Goal: Task Accomplishment & Management: Use online tool/utility

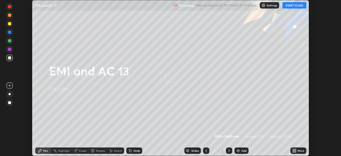
scroll to position [156, 341]
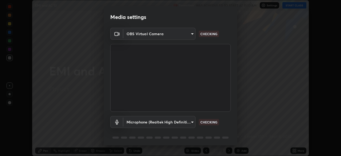
type input "5a3b26b24554f8cf6e797ef24758c72d9ac35fc194b839c1ab14931f8614fd13"
click at [137, 123] on body "Erase all EMI and AC 13 Recording WAS SCHEDULED TO START AT 11:10 AM Settings S…" at bounding box center [170, 78] width 341 height 156
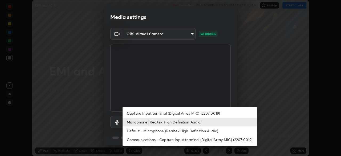
click at [138, 132] on li "Default - Microphone (Realtek High Definition Audio)" at bounding box center [190, 130] width 134 height 9
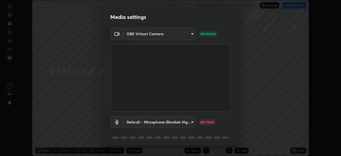
click at [134, 122] on body "Erase all EMI and AC 13 Recording WAS SCHEDULED TO START AT 11:10 AM Settings S…" at bounding box center [170, 78] width 341 height 156
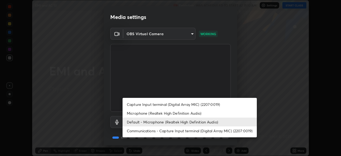
click at [136, 114] on li "Microphone (Realtek High Definition Audio)" at bounding box center [190, 113] width 134 height 9
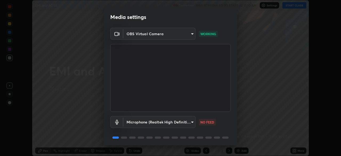
type input "a2845f27f241d78e81142a5bcad2dd0661d1231b7acccdda9ee201247719edf7"
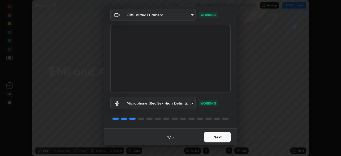
click at [215, 139] on button "Next" at bounding box center [217, 137] width 27 height 11
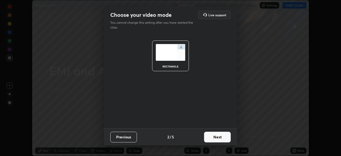
scroll to position [0, 0]
click at [215, 138] on button "Next" at bounding box center [217, 137] width 27 height 11
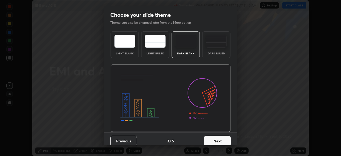
click at [215, 138] on button "Next" at bounding box center [217, 141] width 27 height 11
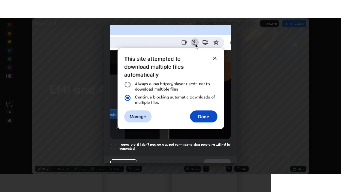
scroll to position [128, 0]
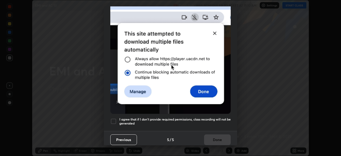
click at [180, 122] on h5 "I agree that if I don't provide required permissions, class recording will not …" at bounding box center [174, 121] width 111 height 8
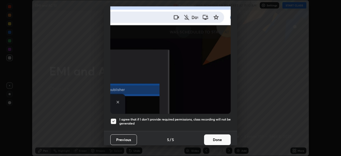
click at [214, 138] on button "Done" at bounding box center [217, 139] width 27 height 11
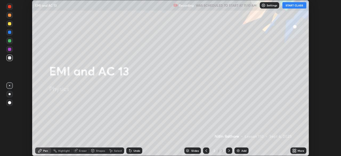
click at [293, 149] on icon at bounding box center [293, 149] width 1 height 1
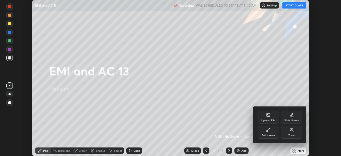
click at [269, 136] on div "Full screen" at bounding box center [268, 135] width 13 height 3
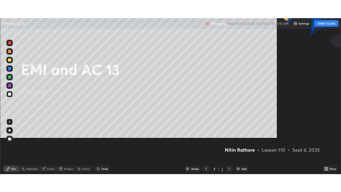
scroll to position [192, 341]
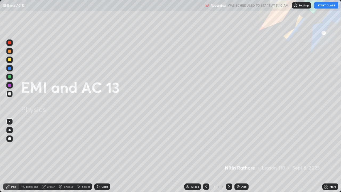
click at [321, 6] on button "START CLASS" at bounding box center [327, 5] width 24 height 6
click at [242, 156] on div "Add" at bounding box center [244, 186] width 5 height 3
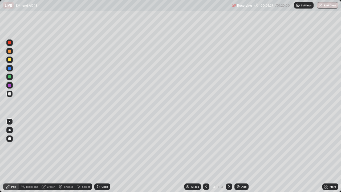
click at [9, 130] on div at bounding box center [10, 130] width 2 height 2
click at [11, 131] on div at bounding box center [9, 130] width 6 height 6
click at [70, 156] on div "Shapes" at bounding box center [68, 186] width 9 height 3
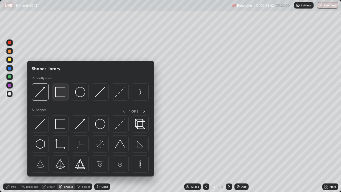
click at [62, 94] on img at bounding box center [60, 92] width 10 height 10
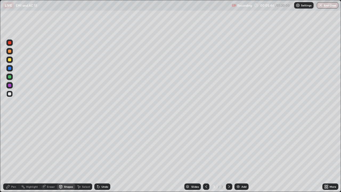
click at [11, 156] on div "Pen" at bounding box center [11, 186] width 16 height 6
click at [243, 156] on div "Add" at bounding box center [244, 186] width 5 height 3
click at [101, 156] on div "Undo" at bounding box center [102, 186] width 16 height 6
click at [100, 156] on div "Undo" at bounding box center [102, 186] width 16 height 6
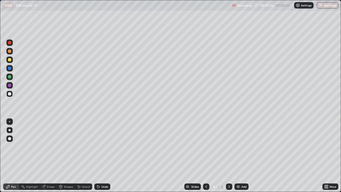
click at [101, 156] on div "Undo" at bounding box center [102, 186] width 16 height 6
click at [107, 156] on div "Undo" at bounding box center [102, 186] width 16 height 6
click at [106, 156] on div "Undo" at bounding box center [105, 186] width 7 height 3
click at [105, 156] on div "Undo" at bounding box center [105, 186] width 7 height 3
click at [240, 156] on div "Add" at bounding box center [242, 186] width 14 height 6
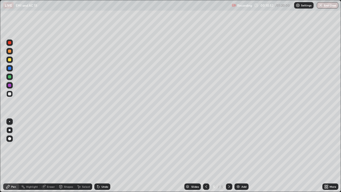
click at [67, 156] on div "Shapes" at bounding box center [68, 186] width 9 height 3
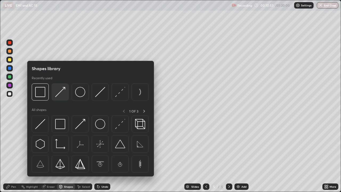
click at [62, 93] on img at bounding box center [60, 92] width 10 height 10
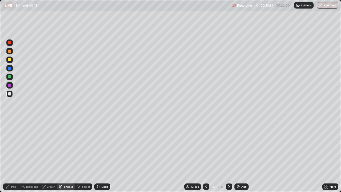
click at [11, 156] on div "Pen" at bounding box center [11, 186] width 16 height 6
click at [102, 156] on div "Undo" at bounding box center [105, 186] width 7 height 3
click at [62, 156] on icon at bounding box center [60, 186] width 3 height 3
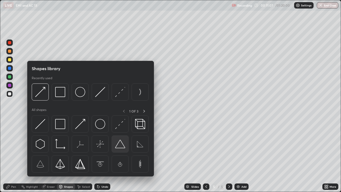
click at [119, 144] on img at bounding box center [120, 144] width 10 height 10
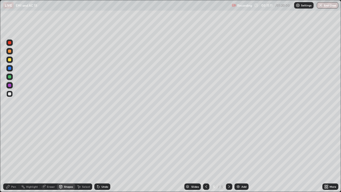
click at [69, 156] on div "Shapes" at bounding box center [68, 186] width 9 height 3
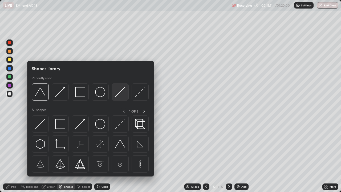
click at [124, 92] on img at bounding box center [120, 92] width 10 height 10
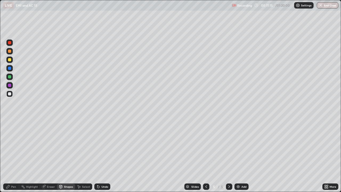
click at [8, 60] on div at bounding box center [9, 59] width 3 height 3
click at [13, 156] on div "Pen" at bounding box center [13, 186] width 5 height 3
click at [10, 93] on div at bounding box center [9, 93] width 3 height 3
click at [11, 61] on div at bounding box center [9, 59] width 3 height 3
click at [62, 156] on div "Shapes" at bounding box center [66, 186] width 18 height 6
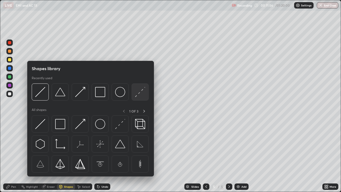
click at [138, 93] on img at bounding box center [140, 92] width 10 height 10
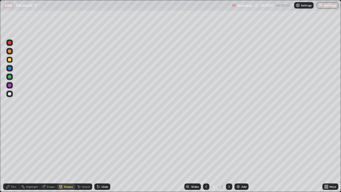
click at [6, 156] on icon at bounding box center [8, 187] width 4 height 4
click at [103, 156] on div "Undo" at bounding box center [105, 186] width 7 height 3
click at [102, 156] on div "Undo" at bounding box center [105, 186] width 7 height 3
click at [9, 95] on div at bounding box center [9, 94] width 6 height 6
click at [67, 156] on div "Shapes" at bounding box center [68, 186] width 9 height 3
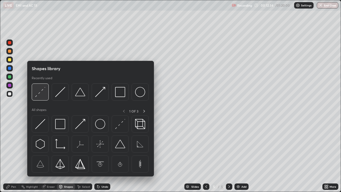
click at [41, 96] on img at bounding box center [40, 92] width 10 height 10
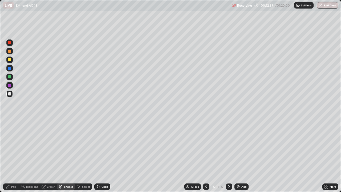
click at [10, 156] on div "Pen" at bounding box center [11, 186] width 16 height 6
click at [104, 156] on div "Undo" at bounding box center [105, 186] width 7 height 3
click at [245, 156] on div "Add" at bounding box center [242, 186] width 14 height 6
click at [70, 156] on div "Shapes" at bounding box center [68, 186] width 9 height 3
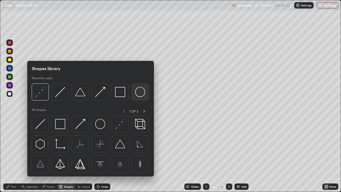
click at [138, 89] on img at bounding box center [140, 92] width 10 height 10
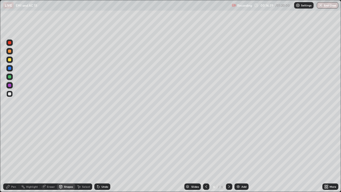
click at [61, 156] on icon at bounding box center [60, 186] width 3 height 1
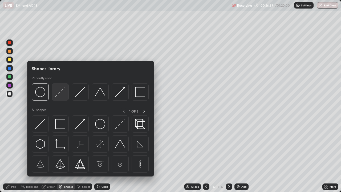
click at [62, 95] on img at bounding box center [60, 92] width 10 height 10
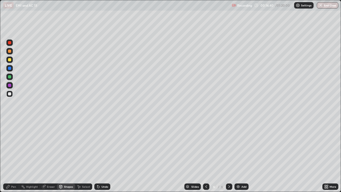
click at [64, 156] on div "Shapes" at bounding box center [68, 186] width 9 height 3
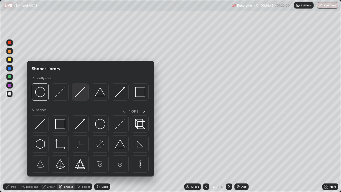
click at [79, 91] on img at bounding box center [80, 92] width 10 height 10
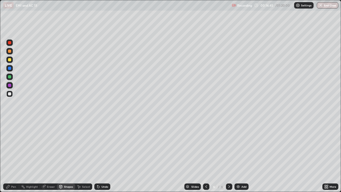
click at [59, 156] on icon at bounding box center [60, 186] width 3 height 3
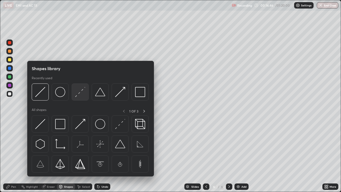
click at [79, 93] on img at bounding box center [80, 92] width 10 height 10
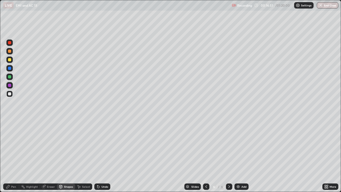
click at [64, 156] on div "Shapes" at bounding box center [68, 186] width 9 height 3
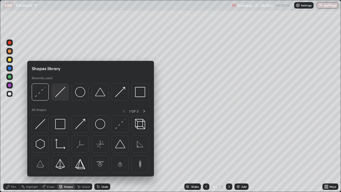
click at [59, 97] on img at bounding box center [60, 92] width 10 height 10
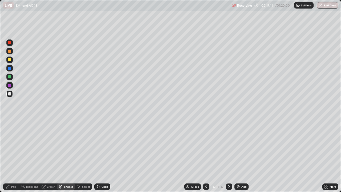
click at [66, 156] on div "Shapes" at bounding box center [68, 186] width 9 height 3
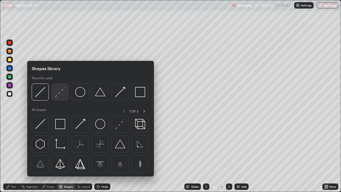
click at [59, 95] on img at bounding box center [60, 92] width 10 height 10
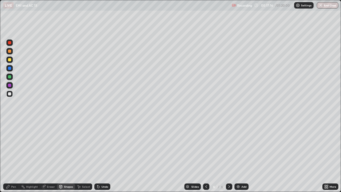
click at [65, 156] on div "Shapes" at bounding box center [68, 186] width 9 height 3
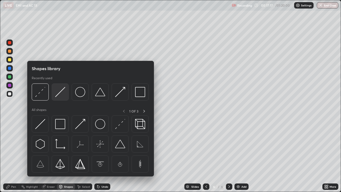
click at [60, 95] on img at bounding box center [60, 92] width 10 height 10
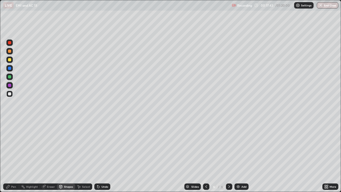
click at [101, 156] on div "Undo" at bounding box center [102, 186] width 16 height 6
click at [100, 156] on div "Undo" at bounding box center [102, 186] width 16 height 6
click at [105, 156] on div "Undo" at bounding box center [102, 186] width 16 height 6
click at [105, 156] on div "Undo" at bounding box center [105, 186] width 7 height 3
click at [107, 156] on div "Undo" at bounding box center [102, 186] width 16 height 6
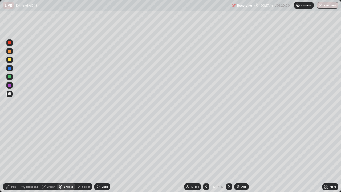
click at [107, 156] on div "Undo" at bounding box center [102, 186] width 16 height 6
click at [65, 156] on div "Shapes" at bounding box center [68, 186] width 9 height 3
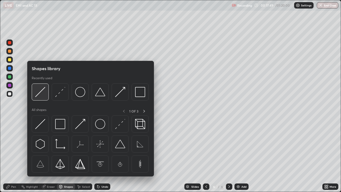
click at [41, 90] on img at bounding box center [40, 92] width 10 height 10
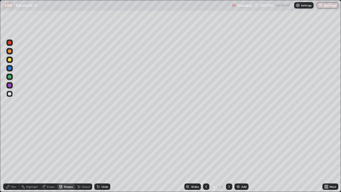
click at [63, 156] on div "Shapes" at bounding box center [66, 186] width 18 height 6
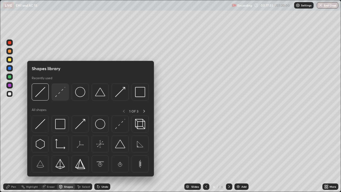
click at [58, 96] on img at bounding box center [60, 92] width 10 height 10
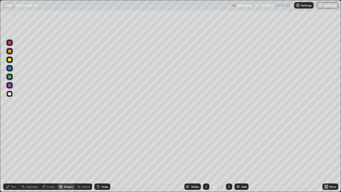
click at [66, 156] on div "Shapes" at bounding box center [68, 186] width 9 height 3
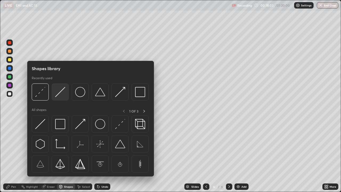
click at [58, 95] on img at bounding box center [60, 92] width 10 height 10
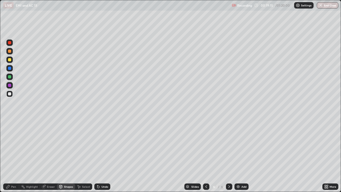
click at [104, 156] on div "Undo" at bounding box center [105, 186] width 7 height 3
click at [105, 156] on div "Undo" at bounding box center [105, 186] width 7 height 3
click at [104, 156] on div "Undo" at bounding box center [105, 186] width 7 height 3
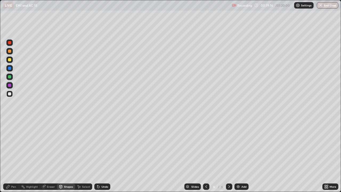
click at [104, 156] on div "Undo" at bounding box center [105, 186] width 7 height 3
click at [9, 96] on div at bounding box center [9, 94] width 6 height 6
click at [10, 156] on div "Pen" at bounding box center [11, 186] width 16 height 6
click at [70, 156] on div "Shapes" at bounding box center [66, 186] width 18 height 6
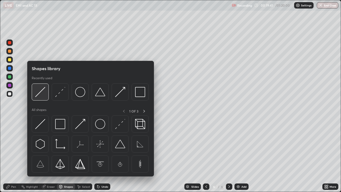
click at [43, 91] on img at bounding box center [40, 92] width 10 height 10
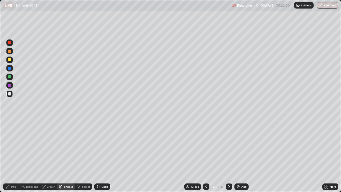
click at [10, 60] on div at bounding box center [9, 59] width 3 height 3
click at [67, 156] on div "Shapes" at bounding box center [68, 186] width 9 height 3
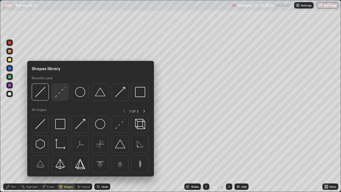
click at [63, 96] on img at bounding box center [60, 92] width 10 height 10
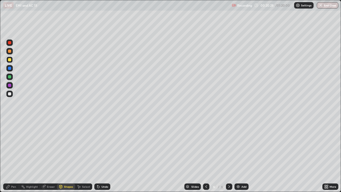
click at [14, 156] on div "Pen" at bounding box center [13, 186] width 5 height 3
click at [242, 156] on div "Add" at bounding box center [244, 186] width 5 height 3
click at [67, 156] on div "Shapes" at bounding box center [68, 186] width 9 height 3
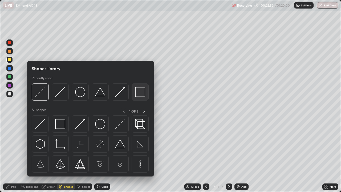
click at [141, 91] on img at bounding box center [140, 92] width 10 height 10
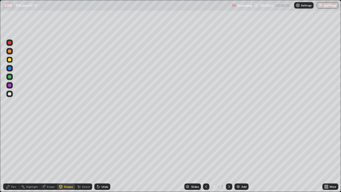
click at [7, 94] on div at bounding box center [9, 94] width 6 height 6
click at [67, 156] on div "Shapes" at bounding box center [68, 186] width 9 height 3
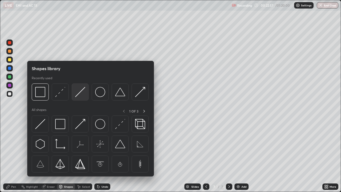
click at [82, 95] on img at bounding box center [80, 92] width 10 height 10
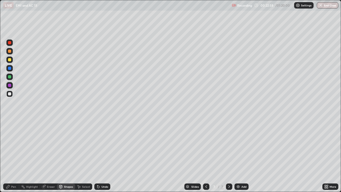
click at [10, 61] on div at bounding box center [9, 59] width 3 height 3
click at [63, 156] on div "Shapes" at bounding box center [66, 186] width 18 height 6
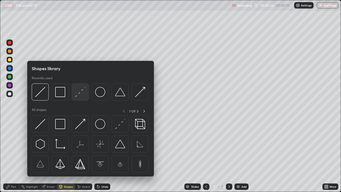
click at [81, 91] on img at bounding box center [80, 92] width 10 height 10
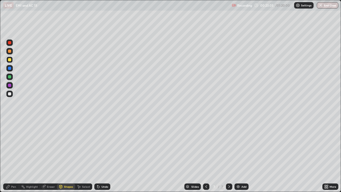
click at [10, 156] on div "Pen" at bounding box center [11, 186] width 16 height 6
click at [66, 156] on div "Shapes" at bounding box center [68, 186] width 9 height 3
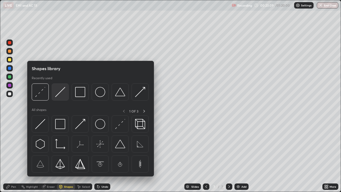
click at [58, 95] on img at bounding box center [60, 92] width 10 height 10
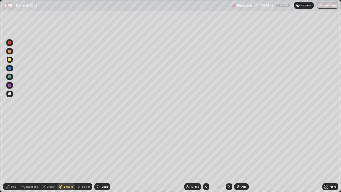
click at [63, 156] on div "Shapes" at bounding box center [66, 186] width 18 height 6
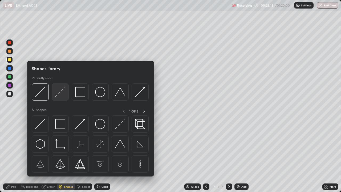
click at [62, 95] on img at bounding box center [60, 92] width 10 height 10
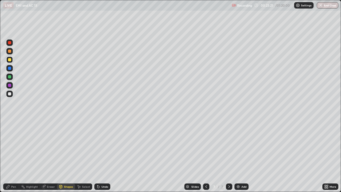
click at [67, 156] on div "Shapes" at bounding box center [68, 186] width 9 height 3
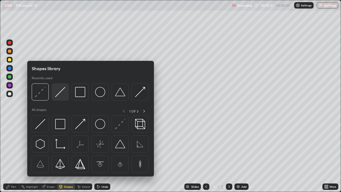
click at [56, 94] on img at bounding box center [60, 92] width 10 height 10
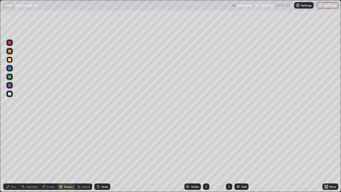
click at [12, 156] on div "Pen" at bounding box center [13, 186] width 5 height 3
click at [67, 156] on div "Shapes" at bounding box center [68, 186] width 9 height 3
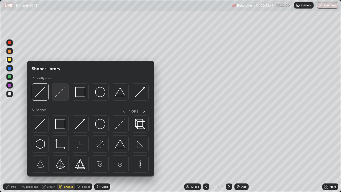
click at [62, 95] on img at bounding box center [60, 92] width 10 height 10
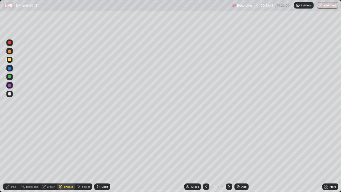
click at [9, 51] on div at bounding box center [9, 51] width 3 height 3
click at [66, 156] on div "Shapes" at bounding box center [68, 186] width 9 height 3
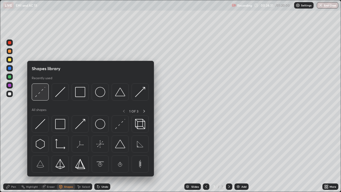
click at [41, 93] on img at bounding box center [40, 92] width 10 height 10
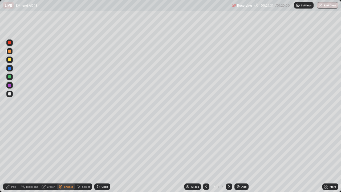
click at [10, 59] on div at bounding box center [9, 59] width 3 height 3
click at [65, 156] on div "Shapes" at bounding box center [68, 186] width 9 height 3
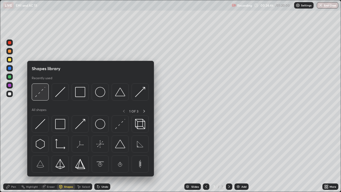
click at [42, 93] on img at bounding box center [40, 92] width 10 height 10
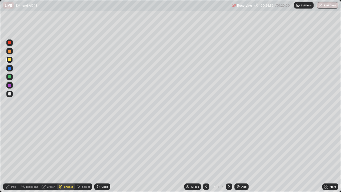
click at [6, 156] on icon at bounding box center [8, 187] width 4 height 4
click at [8, 51] on div at bounding box center [9, 51] width 3 height 3
click at [103, 156] on div "Undo" at bounding box center [105, 186] width 7 height 3
click at [102, 156] on div "Undo" at bounding box center [102, 186] width 16 height 6
click at [70, 156] on div "Shapes" at bounding box center [68, 186] width 9 height 3
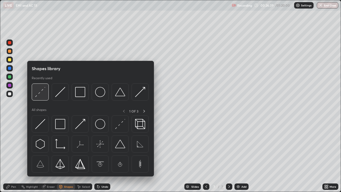
click at [46, 95] on div at bounding box center [40, 91] width 17 height 17
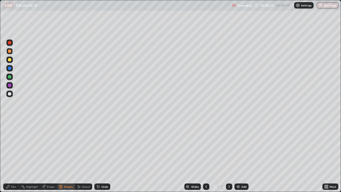
click at [10, 43] on div at bounding box center [9, 42] width 3 height 3
click at [241, 156] on div "Add" at bounding box center [242, 186] width 14 height 6
click at [69, 156] on div "Shapes" at bounding box center [68, 186] width 9 height 3
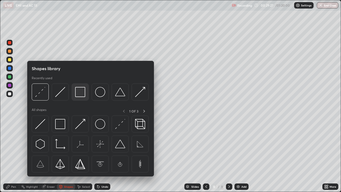
click at [83, 95] on img at bounding box center [80, 92] width 10 height 10
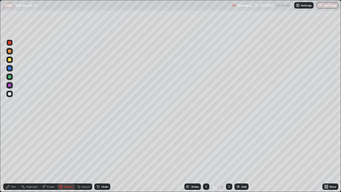
click at [10, 93] on div at bounding box center [9, 93] width 3 height 3
click at [68, 156] on div "Shapes" at bounding box center [68, 186] width 9 height 3
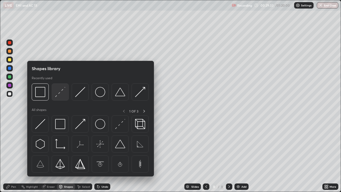
click at [62, 92] on img at bounding box center [60, 92] width 10 height 10
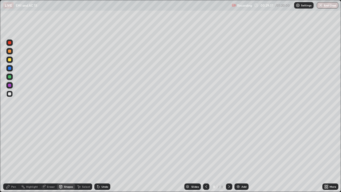
click at [65, 156] on div "Shapes" at bounding box center [66, 186] width 18 height 6
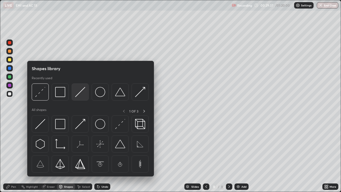
click at [79, 96] on img at bounding box center [80, 92] width 10 height 10
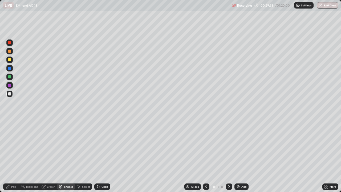
click at [12, 59] on div at bounding box center [9, 60] width 6 height 6
click at [68, 156] on div "Shapes" at bounding box center [68, 186] width 9 height 3
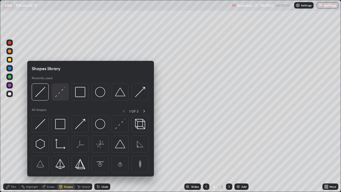
click at [57, 93] on img at bounding box center [60, 92] width 10 height 10
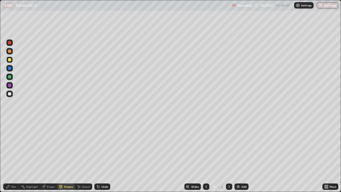
click at [66, 156] on div "Shapes" at bounding box center [68, 186] width 9 height 3
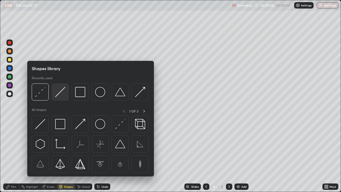
click at [60, 92] on img at bounding box center [60, 92] width 10 height 10
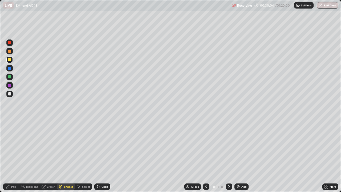
click at [70, 156] on div "Shapes" at bounding box center [68, 186] width 9 height 3
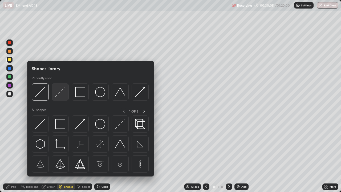
click at [61, 91] on img at bounding box center [60, 92] width 10 height 10
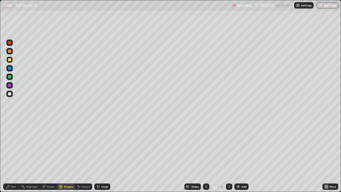
click at [81, 156] on div "Select" at bounding box center [83, 186] width 17 height 6
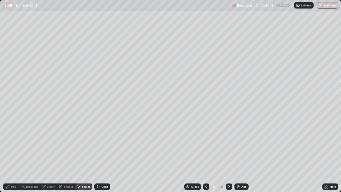
click at [66, 156] on div "Shapes" at bounding box center [68, 186] width 9 height 3
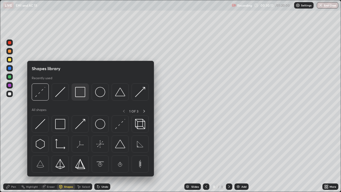
click at [79, 93] on img at bounding box center [80, 92] width 10 height 10
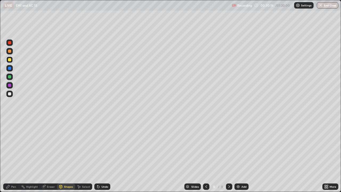
click at [66, 156] on div "Shapes" at bounding box center [68, 186] width 9 height 3
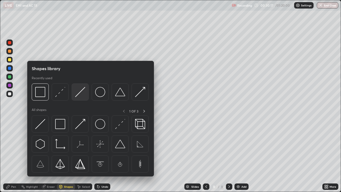
click at [81, 93] on img at bounding box center [80, 92] width 10 height 10
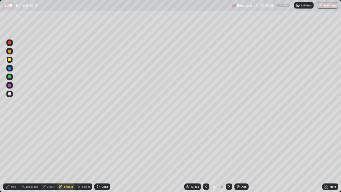
click at [68, 156] on div "Shapes" at bounding box center [68, 186] width 9 height 3
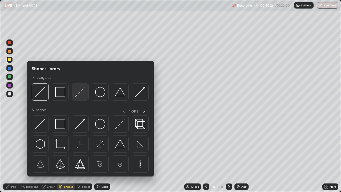
click at [82, 92] on img at bounding box center [80, 92] width 10 height 10
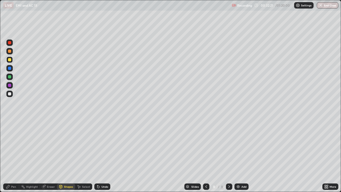
click at [241, 156] on div "Add" at bounding box center [242, 186] width 14 height 6
click at [67, 156] on div "Shapes" at bounding box center [68, 186] width 9 height 3
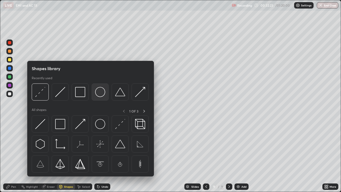
click at [100, 91] on img at bounding box center [100, 92] width 10 height 10
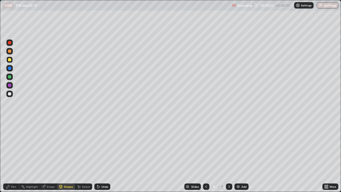
click at [11, 93] on div at bounding box center [9, 93] width 3 height 3
click at [50, 156] on div "Eraser" at bounding box center [51, 186] width 8 height 3
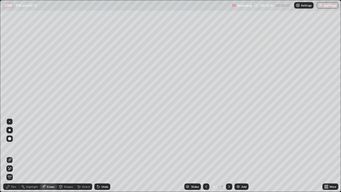
click at [11, 156] on div "Pen" at bounding box center [13, 186] width 5 height 3
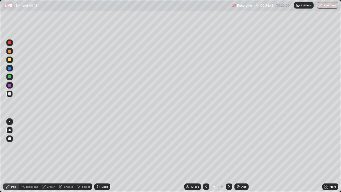
click at [102, 156] on div "Undo" at bounding box center [105, 186] width 7 height 3
click at [104, 156] on div "Undo" at bounding box center [105, 186] width 7 height 3
click at [9, 61] on div at bounding box center [9, 59] width 3 height 3
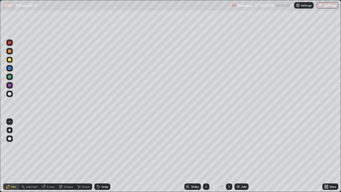
click at [9, 95] on div at bounding box center [9, 93] width 3 height 3
click at [238, 156] on img at bounding box center [238, 187] width 4 height 4
click at [63, 156] on div "Shapes" at bounding box center [66, 186] width 18 height 6
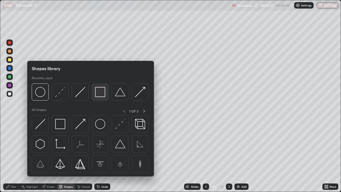
click at [99, 91] on img at bounding box center [100, 92] width 10 height 10
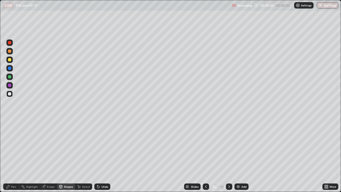
click at [70, 156] on div "Shapes" at bounding box center [68, 186] width 9 height 3
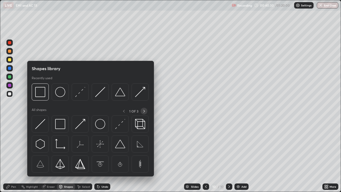
click at [144, 111] on icon at bounding box center [144, 111] width 4 height 4
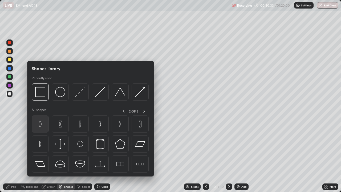
click at [42, 125] on img at bounding box center [40, 124] width 10 height 10
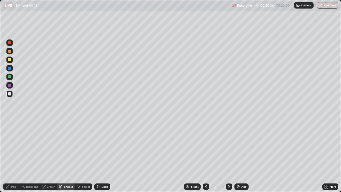
click at [69, 156] on div "Shapes" at bounding box center [68, 186] width 9 height 3
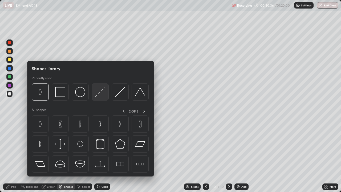
click at [100, 91] on img at bounding box center [100, 92] width 10 height 10
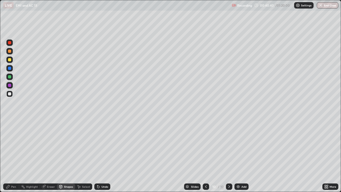
click at [10, 62] on div at bounding box center [9, 60] width 6 height 6
click at [12, 156] on div "Pen" at bounding box center [13, 186] width 5 height 3
click at [68, 156] on div "Shapes" at bounding box center [68, 186] width 9 height 3
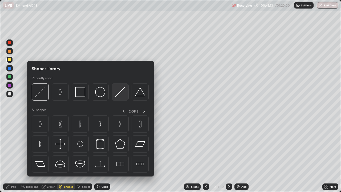
click at [122, 92] on img at bounding box center [120, 92] width 10 height 10
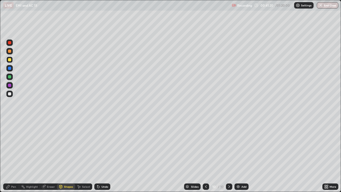
click at [71, 156] on div "Shapes" at bounding box center [68, 186] width 9 height 3
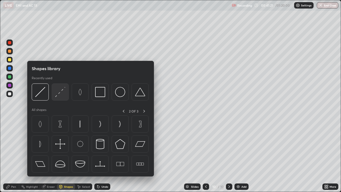
click at [63, 95] on img at bounding box center [60, 92] width 10 height 10
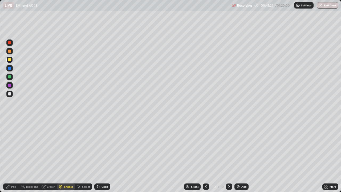
click at [63, 156] on div "Shapes" at bounding box center [66, 186] width 18 height 6
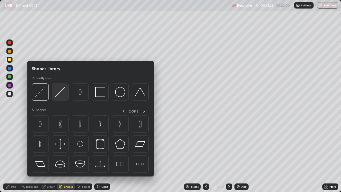
click at [57, 92] on img at bounding box center [60, 92] width 10 height 10
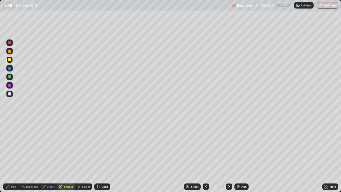
click at [69, 156] on div "Shapes" at bounding box center [68, 186] width 9 height 3
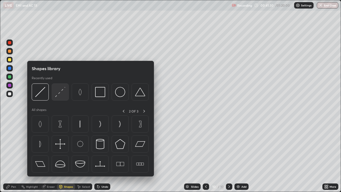
click at [62, 95] on img at bounding box center [60, 92] width 10 height 10
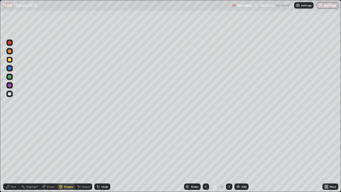
click at [6, 156] on icon at bounding box center [8, 187] width 4 height 4
click at [10, 95] on div at bounding box center [9, 93] width 3 height 3
click at [67, 156] on div "Shapes" at bounding box center [68, 186] width 9 height 3
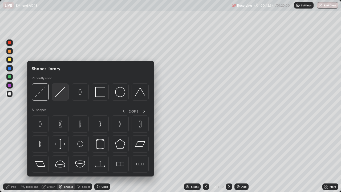
click at [65, 96] on img at bounding box center [60, 92] width 10 height 10
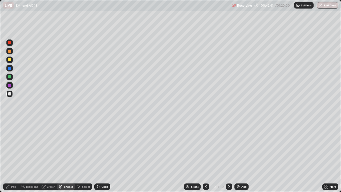
click at [7, 156] on icon at bounding box center [7, 186] width 3 height 3
click at [99, 156] on icon at bounding box center [98, 187] width 4 height 4
click at [100, 156] on div "Undo" at bounding box center [102, 186] width 16 height 6
click at [64, 156] on div "Shapes" at bounding box center [68, 186] width 9 height 3
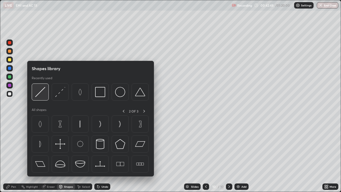
click at [42, 92] on img at bounding box center [40, 92] width 10 height 10
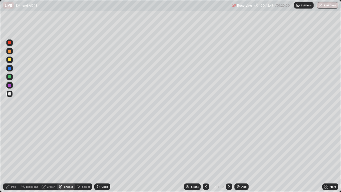
click at [10, 60] on div at bounding box center [9, 59] width 3 height 3
click at [8, 156] on icon at bounding box center [7, 186] width 3 height 3
click at [63, 156] on div "Shapes" at bounding box center [66, 186] width 18 height 6
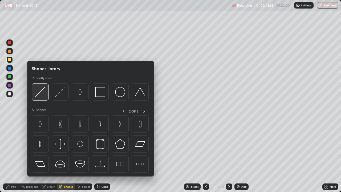
click at [40, 96] on img at bounding box center [40, 92] width 10 height 10
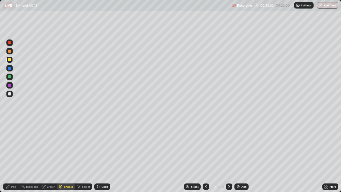
click at [11, 156] on div "Pen" at bounding box center [13, 186] width 5 height 3
click at [9, 94] on div at bounding box center [9, 93] width 3 height 3
click at [106, 156] on div "Undo" at bounding box center [105, 186] width 7 height 3
click at [52, 156] on div "Eraser" at bounding box center [51, 186] width 8 height 3
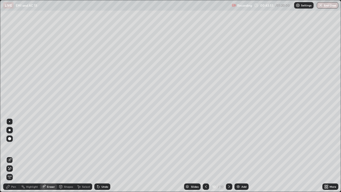
click at [16, 156] on div "Pen" at bounding box center [13, 186] width 5 height 3
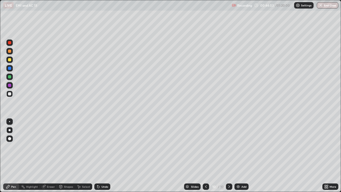
click at [102, 156] on div "Undo" at bounding box center [105, 186] width 7 height 3
click at [241, 156] on div "Add" at bounding box center [242, 186] width 14 height 6
click at [66, 156] on div "Shapes" at bounding box center [68, 186] width 9 height 3
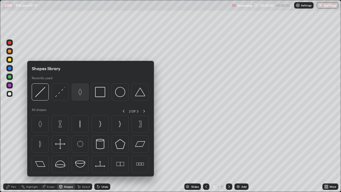
click at [80, 92] on img at bounding box center [80, 92] width 10 height 10
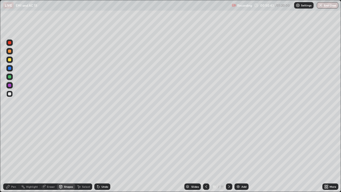
click at [65, 156] on div "Shapes" at bounding box center [66, 186] width 18 height 6
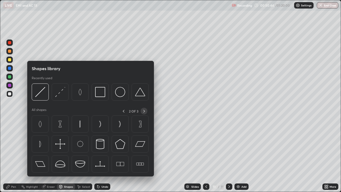
click at [145, 111] on icon at bounding box center [144, 111] width 4 height 4
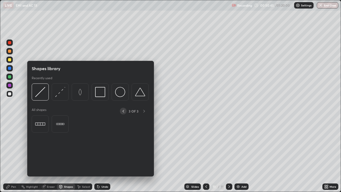
click at [126, 110] on div at bounding box center [123, 111] width 7 height 7
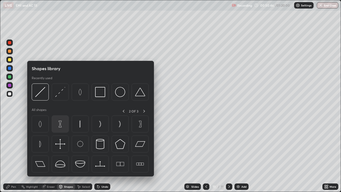
click at [59, 125] on img at bounding box center [60, 124] width 10 height 10
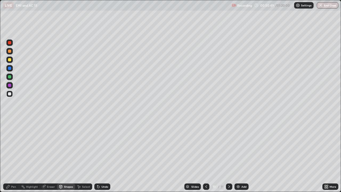
click at [70, 156] on div "Shapes" at bounding box center [66, 186] width 18 height 6
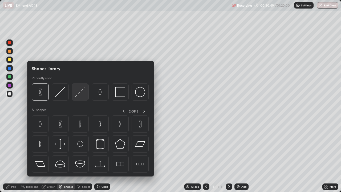
click at [80, 91] on img at bounding box center [80, 92] width 10 height 10
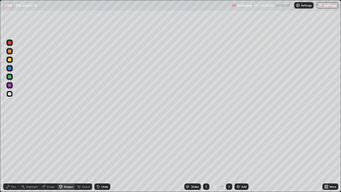
click at [11, 156] on div "Pen" at bounding box center [11, 186] width 16 height 6
click at [102, 156] on div "Undo" at bounding box center [105, 186] width 7 height 3
click at [100, 156] on div "Undo" at bounding box center [102, 186] width 16 height 6
click at [65, 156] on div "Shapes" at bounding box center [68, 186] width 9 height 3
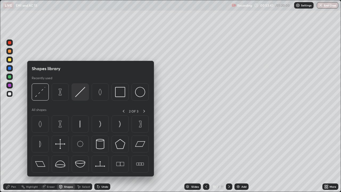
click at [80, 93] on img at bounding box center [80, 92] width 10 height 10
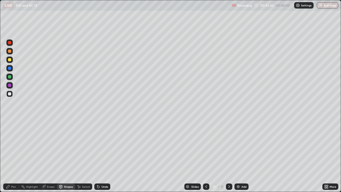
click at [11, 61] on div at bounding box center [9, 59] width 3 height 3
click at [66, 156] on div "Shapes" at bounding box center [66, 186] width 18 height 6
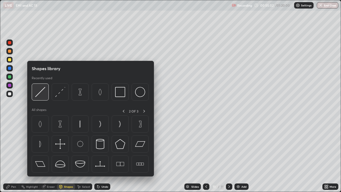
click at [43, 92] on img at bounding box center [40, 92] width 10 height 10
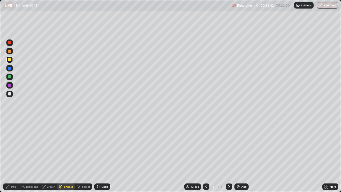
click at [103, 156] on div "Undo" at bounding box center [105, 186] width 7 height 3
click at [102, 156] on div "Undo" at bounding box center [105, 186] width 7 height 3
click at [51, 156] on div "Eraser" at bounding box center [51, 186] width 8 height 3
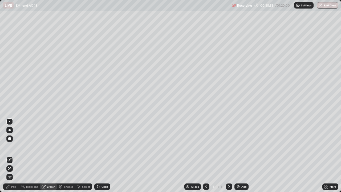
click at [67, 156] on div "Shapes" at bounding box center [68, 186] width 9 height 3
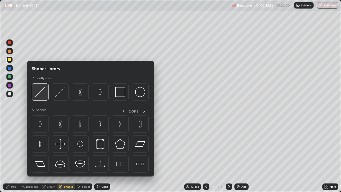
click at [41, 93] on img at bounding box center [40, 92] width 10 height 10
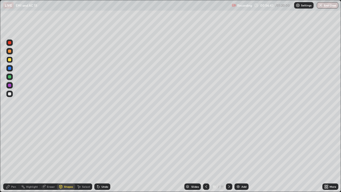
click at [61, 156] on icon at bounding box center [61, 187] width 0 height 2
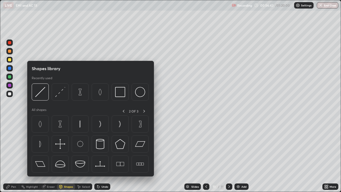
click at [49, 156] on div "Eraser" at bounding box center [51, 186] width 8 height 3
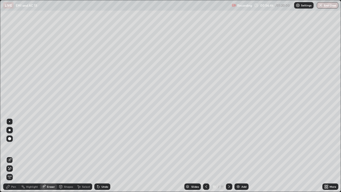
click at [9, 156] on icon at bounding box center [9, 168] width 4 height 5
click at [102, 156] on div "Undo" at bounding box center [105, 186] width 7 height 3
click at [103, 156] on div "Undo" at bounding box center [105, 186] width 7 height 3
click at [70, 156] on div "Shapes" at bounding box center [68, 186] width 9 height 3
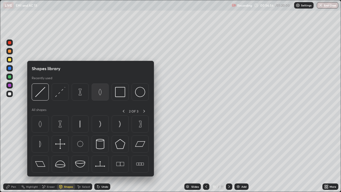
click at [99, 92] on img at bounding box center [100, 92] width 10 height 10
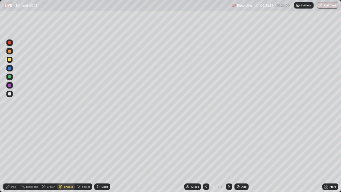
click at [14, 156] on div "Pen" at bounding box center [13, 186] width 5 height 3
click at [10, 93] on div at bounding box center [9, 93] width 3 height 3
click at [72, 156] on div "Shapes" at bounding box center [66, 186] width 18 height 6
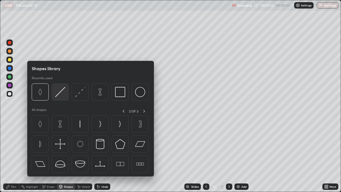
click at [65, 92] on img at bounding box center [60, 92] width 10 height 10
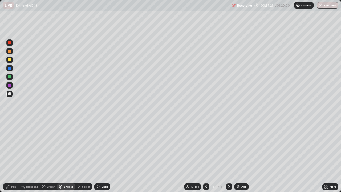
click at [103, 156] on div "Undo" at bounding box center [105, 186] width 7 height 3
click at [101, 156] on div "Undo" at bounding box center [102, 186] width 16 height 6
click at [102, 156] on div "Undo" at bounding box center [105, 186] width 7 height 3
click at [98, 156] on icon at bounding box center [98, 187] width 2 height 2
click at [16, 156] on div "Pen" at bounding box center [11, 186] width 16 height 6
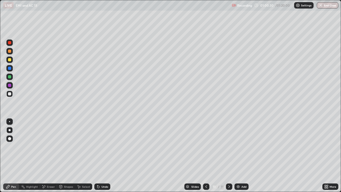
click at [241, 156] on div "Add" at bounding box center [242, 186] width 14 height 6
click at [9, 95] on div at bounding box center [9, 93] width 3 height 3
click at [64, 156] on div "Shapes" at bounding box center [68, 186] width 9 height 3
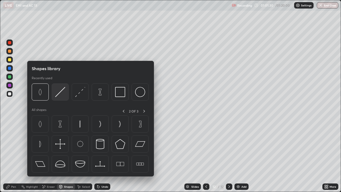
click at [60, 91] on img at bounding box center [60, 92] width 10 height 10
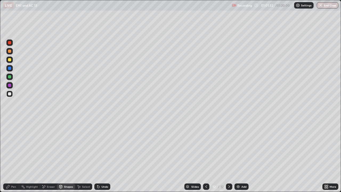
click at [14, 156] on div "Pen" at bounding box center [13, 186] width 5 height 3
click at [67, 156] on div "Shapes" at bounding box center [68, 186] width 9 height 3
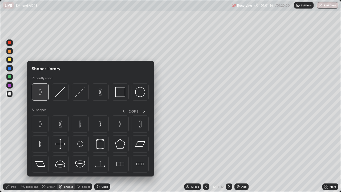
click at [42, 92] on img at bounding box center [40, 92] width 10 height 10
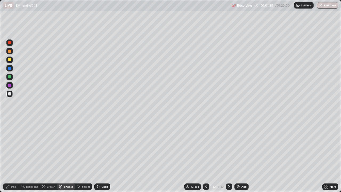
click at [72, 156] on div "Shapes" at bounding box center [66, 186] width 18 height 6
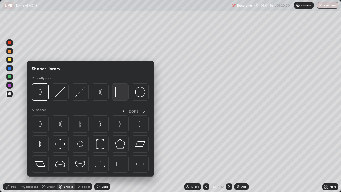
click at [126, 93] on div at bounding box center [120, 91] width 17 height 17
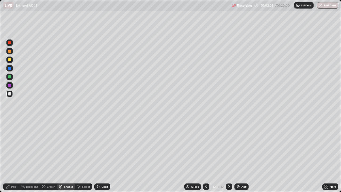
click at [72, 156] on div "Shapes" at bounding box center [68, 186] width 9 height 3
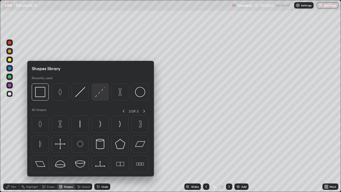
click at [102, 94] on img at bounding box center [100, 92] width 10 height 10
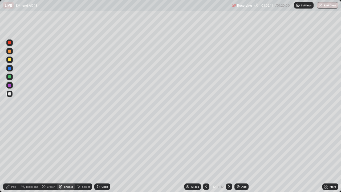
click at [16, 156] on div "Pen" at bounding box center [13, 186] width 5 height 3
click at [12, 61] on div at bounding box center [9, 60] width 6 height 6
click at [102, 156] on div "Undo" at bounding box center [102, 186] width 16 height 6
click at [67, 156] on div "Shapes" at bounding box center [68, 186] width 9 height 3
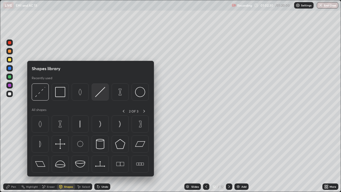
click at [102, 92] on img at bounding box center [100, 92] width 10 height 10
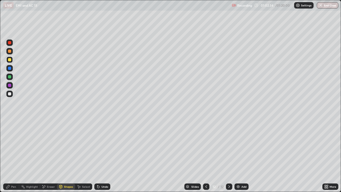
click at [15, 156] on div "Pen" at bounding box center [13, 186] width 5 height 3
click at [68, 156] on div "Shapes" at bounding box center [68, 186] width 9 height 3
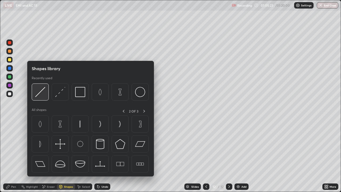
click at [45, 95] on img at bounding box center [40, 92] width 10 height 10
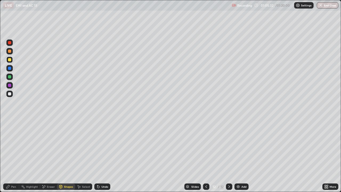
click at [9, 156] on icon at bounding box center [8, 187] width 4 height 4
click at [8, 95] on div at bounding box center [9, 93] width 3 height 3
click at [102, 156] on div "Undo" at bounding box center [105, 186] width 7 height 3
click at [101, 156] on div "Undo" at bounding box center [102, 186] width 16 height 6
click at [68, 156] on div "Shapes" at bounding box center [68, 186] width 9 height 3
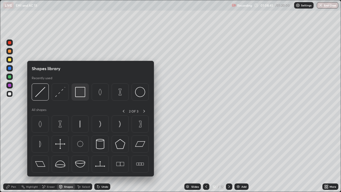
click at [79, 92] on img at bounding box center [80, 92] width 10 height 10
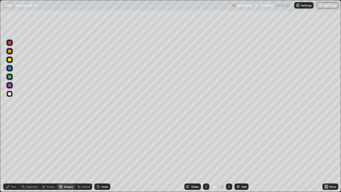
click at [15, 156] on div "Pen" at bounding box center [13, 186] width 5 height 3
click at [104, 156] on div "Undo" at bounding box center [105, 186] width 7 height 3
click at [243, 156] on div "Add" at bounding box center [244, 186] width 5 height 3
click at [207, 156] on icon at bounding box center [206, 187] width 4 height 4
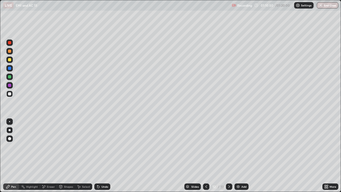
click at [229, 156] on icon at bounding box center [229, 187] width 4 height 4
click at [65, 156] on div "Shapes" at bounding box center [68, 186] width 9 height 3
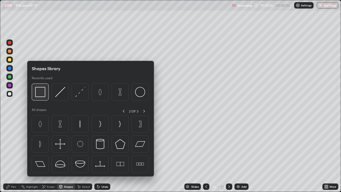
click at [42, 94] on img at bounding box center [40, 92] width 10 height 10
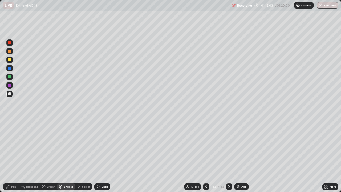
click at [11, 156] on div "Pen" at bounding box center [11, 186] width 16 height 6
click at [238, 156] on div "Add" at bounding box center [242, 186] width 14 height 6
click at [105, 156] on div "Undo" at bounding box center [105, 186] width 7 height 3
click at [103, 156] on div "Undo" at bounding box center [105, 186] width 7 height 3
click at [206, 156] on icon at bounding box center [206, 187] width 4 height 4
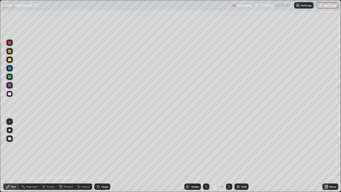
click at [229, 156] on icon at bounding box center [229, 187] width 4 height 4
click at [12, 62] on div at bounding box center [9, 60] width 6 height 6
click at [65, 156] on div "Shapes" at bounding box center [68, 186] width 9 height 3
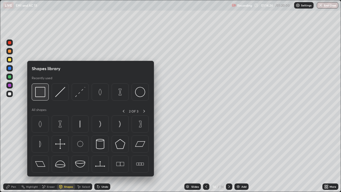
click at [46, 94] on div at bounding box center [40, 91] width 17 height 17
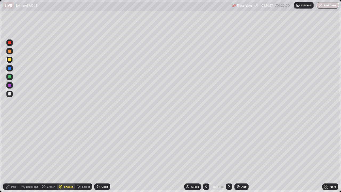
click at [13, 156] on div "Pen" at bounding box center [11, 186] width 16 height 6
click at [207, 156] on icon at bounding box center [206, 187] width 4 height 4
click at [206, 156] on icon at bounding box center [206, 187] width 4 height 4
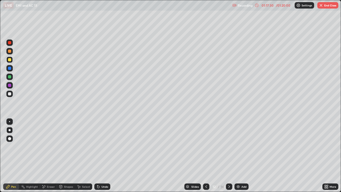
click at [229, 156] on icon at bounding box center [229, 187] width 4 height 4
click at [228, 156] on icon at bounding box center [229, 187] width 4 height 4
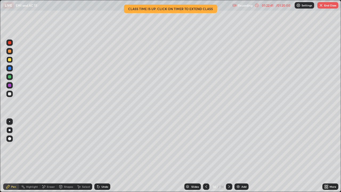
click at [323, 5] on img "button" at bounding box center [321, 5] width 4 height 4
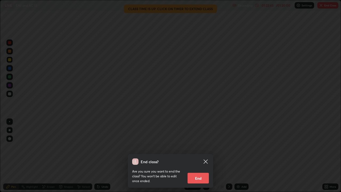
click at [199, 156] on button "End" at bounding box center [198, 178] width 21 height 11
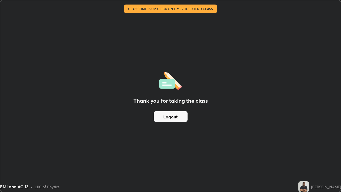
click at [179, 116] on button "Logout" at bounding box center [171, 116] width 34 height 11
